Goal: Navigation & Orientation: Find specific page/section

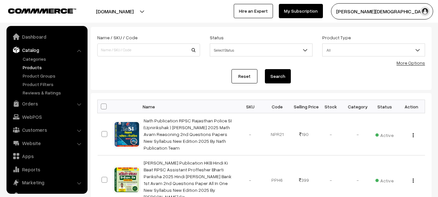
scroll to position [32, 0]
click at [37, 42] on link "Dashboard" at bounding box center [46, 37] width 77 height 12
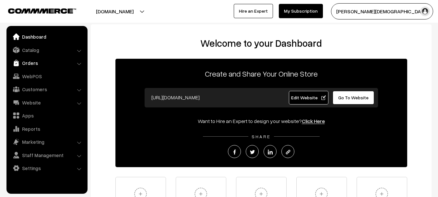
click at [23, 62] on link "Orders" at bounding box center [46, 63] width 77 height 12
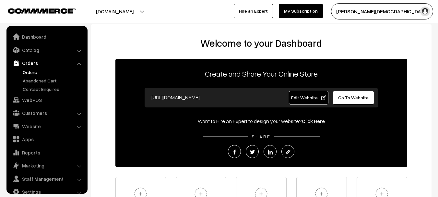
click at [27, 70] on link "Orders" at bounding box center [53, 72] width 64 height 7
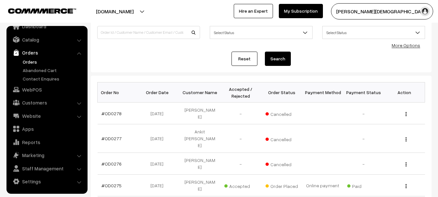
scroll to position [32, 0]
